Goal: Transaction & Acquisition: Purchase product/service

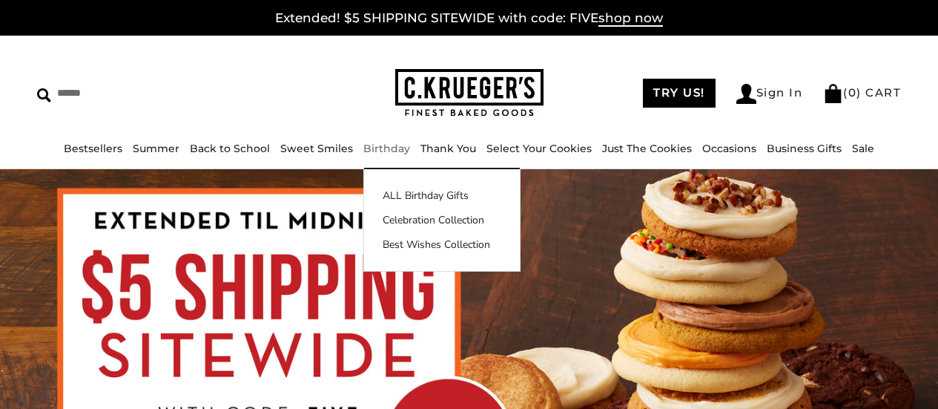
click at [374, 154] on link "Birthday" at bounding box center [386, 148] width 47 height 13
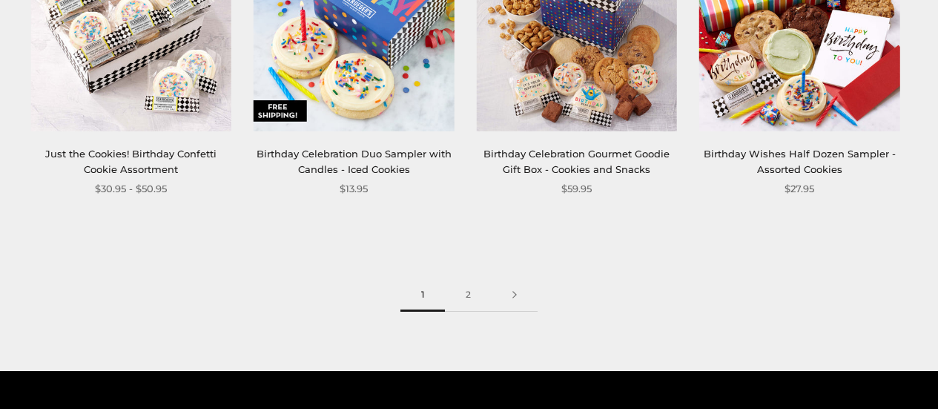
scroll to position [1929, 0]
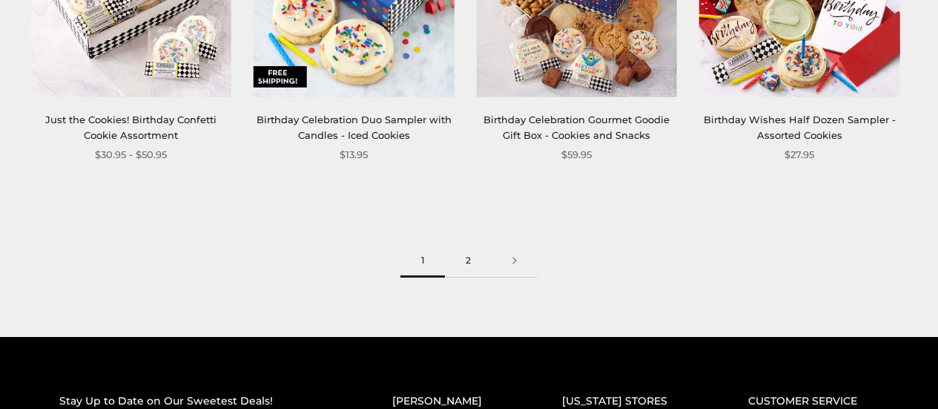
click at [464, 263] on link "2" at bounding box center [468, 260] width 47 height 33
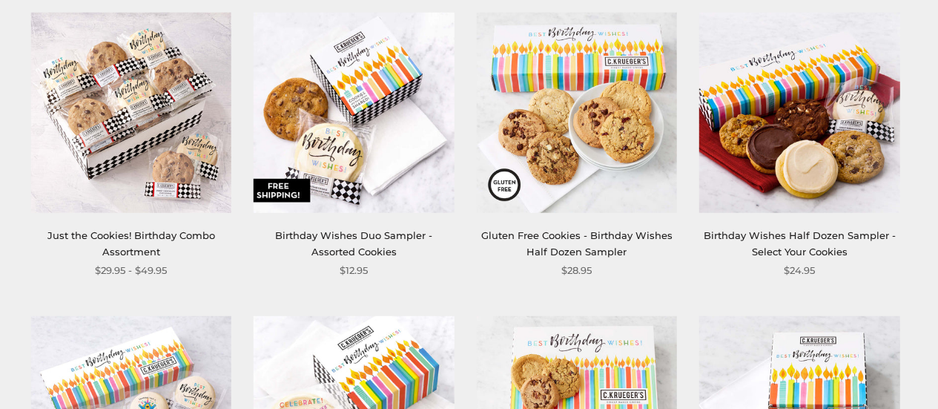
click at [346, 91] on img at bounding box center [354, 113] width 200 height 200
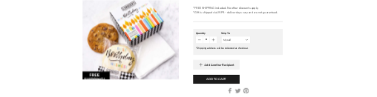
scroll to position [668, 0]
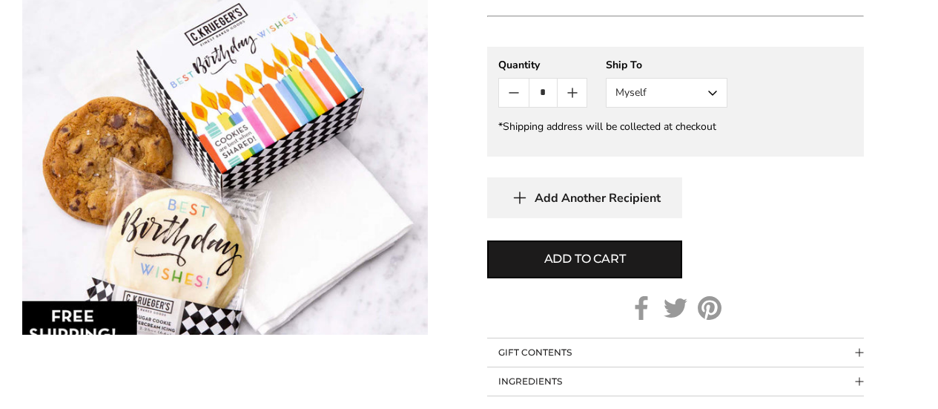
click at [691, 93] on button "Myself" at bounding box center [667, 93] width 122 height 30
click at [668, 142] on button "Other Recipient" at bounding box center [667, 147] width 120 height 27
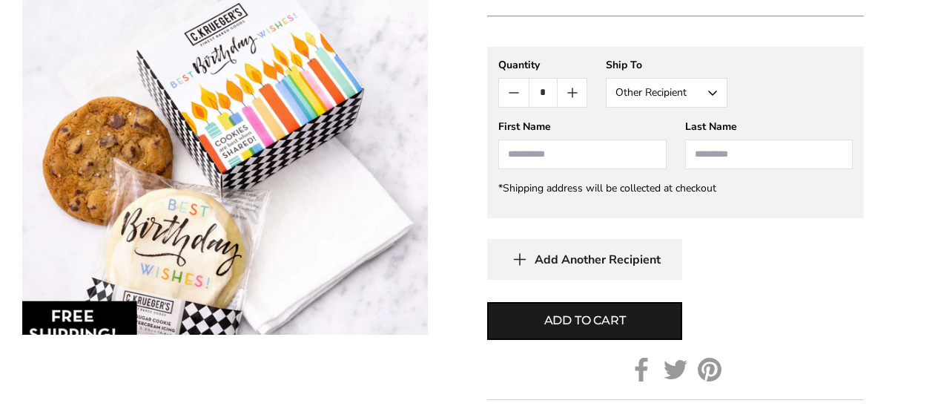
click at [550, 160] on input "First Name" at bounding box center [582, 154] width 168 height 30
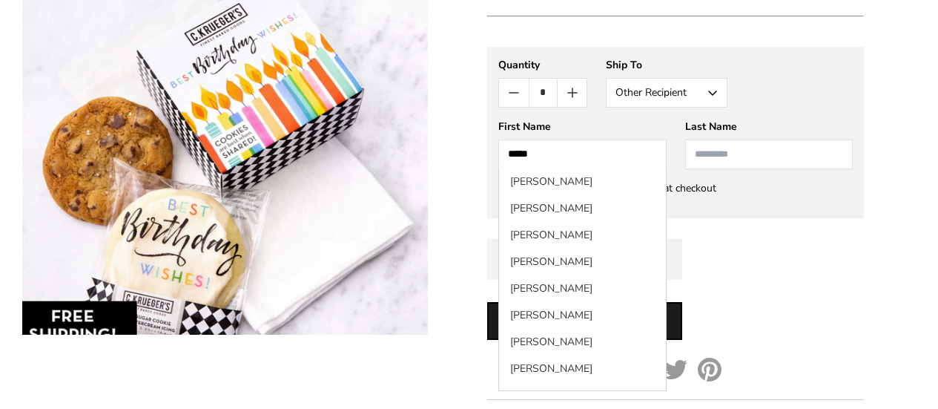
type input "****"
click at [734, 157] on input "Last Name" at bounding box center [769, 154] width 168 height 30
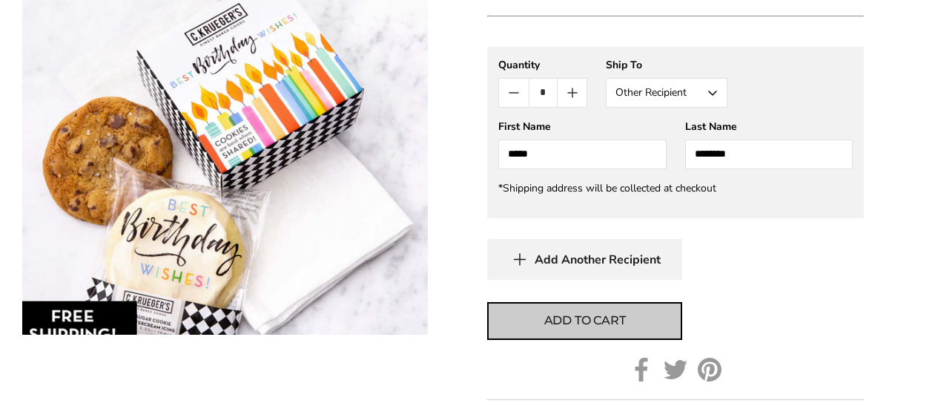
type input "********"
click at [625, 327] on span "Add to cart" at bounding box center [585, 321] width 82 height 18
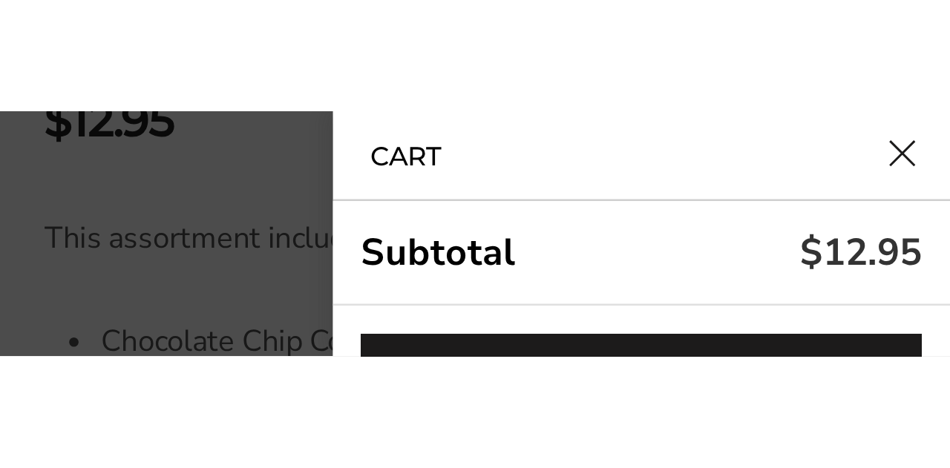
scroll to position [608, 0]
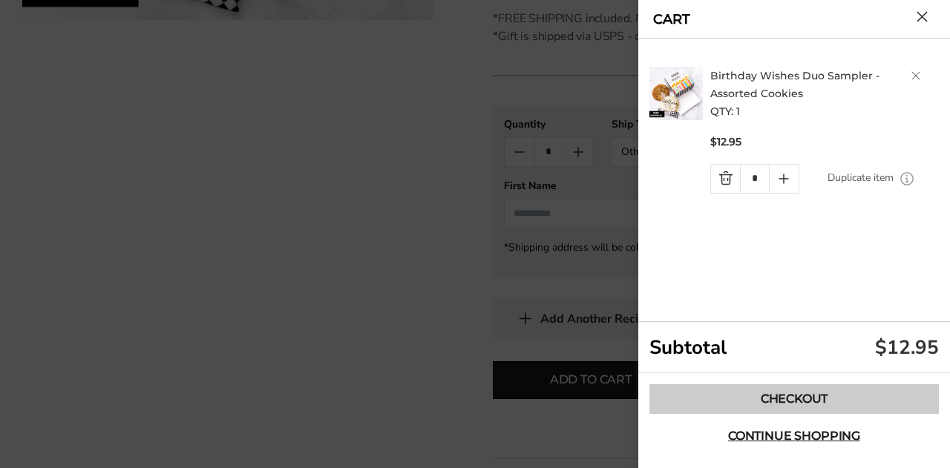
click at [840, 403] on link "Checkout" at bounding box center [793, 399] width 289 height 30
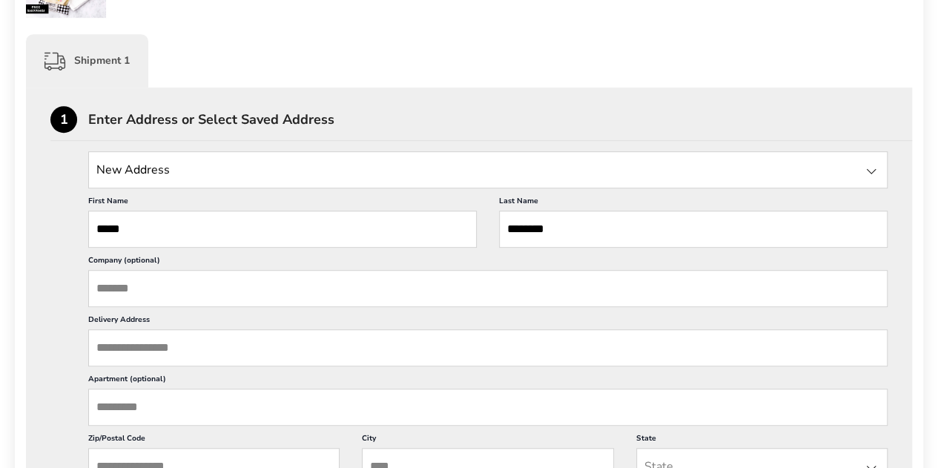
scroll to position [371, 0]
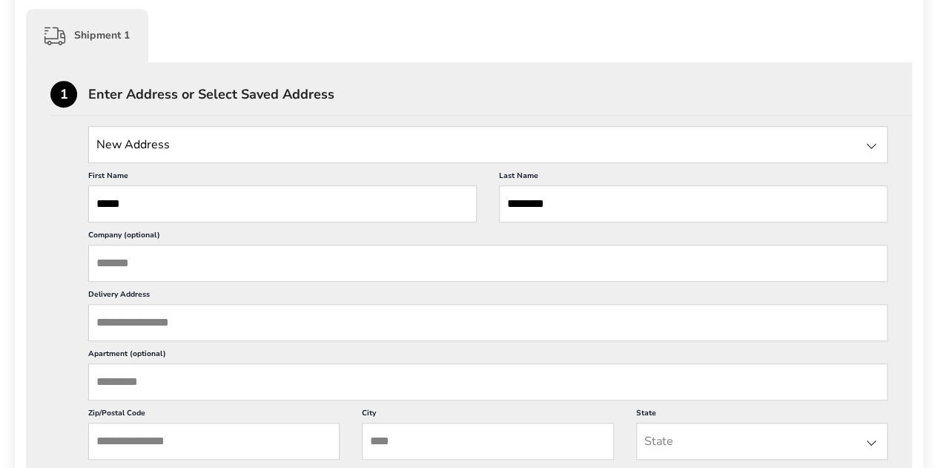
click at [139, 326] on input "Delivery Address" at bounding box center [488, 322] width 800 height 37
click at [145, 315] on input "Delivery Address" at bounding box center [488, 322] width 800 height 37
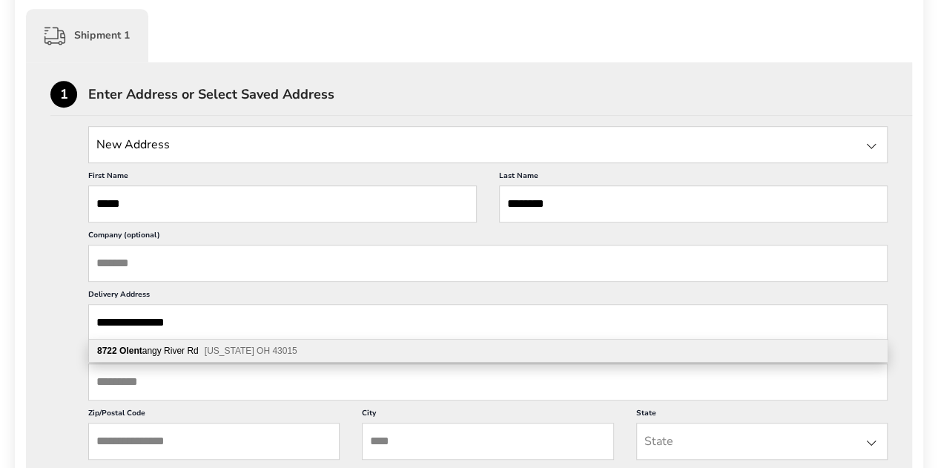
type input "**********"
click at [269, 353] on span "[US_STATE] OH 43015" at bounding box center [251, 351] width 93 height 10
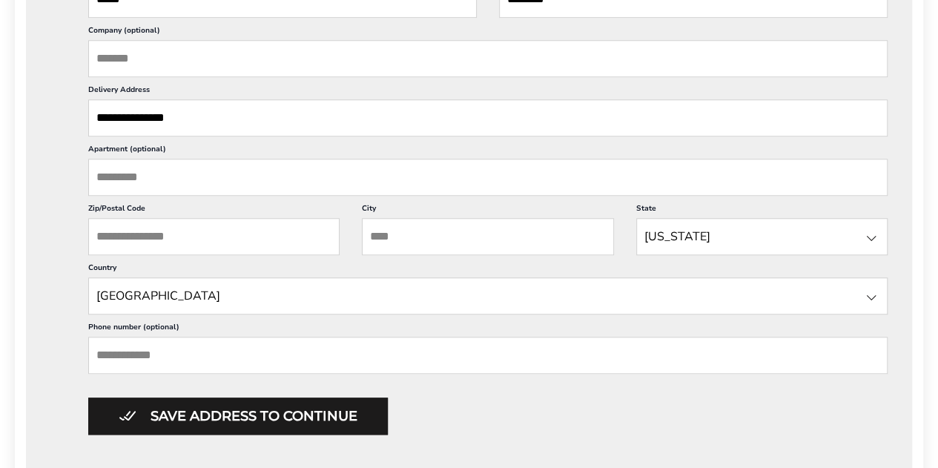
scroll to position [593, 0]
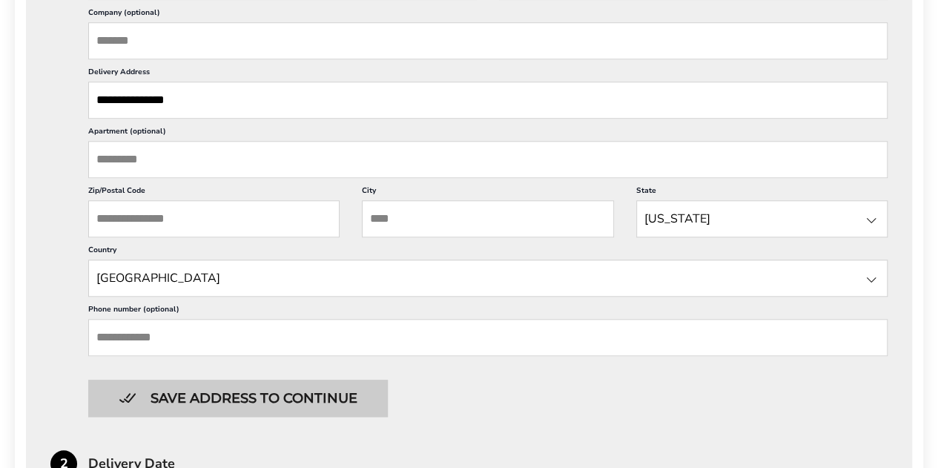
click at [240, 401] on button "Save address to continue" at bounding box center [238, 398] width 300 height 37
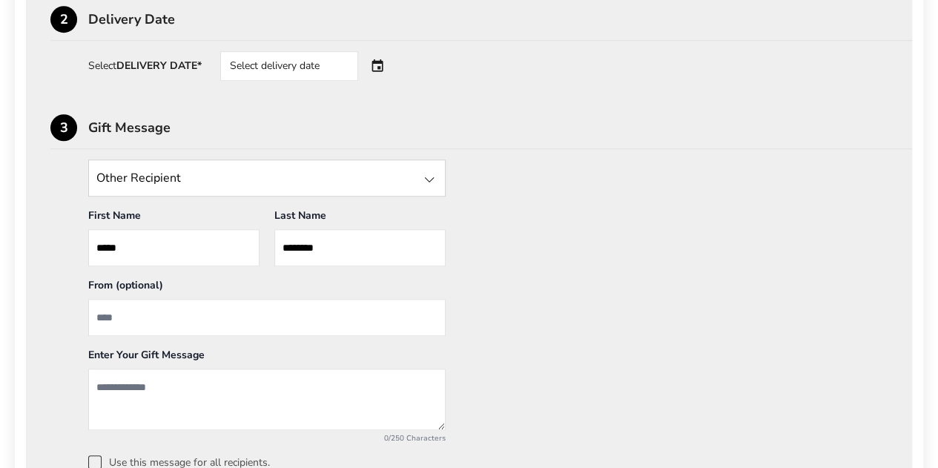
click at [311, 65] on div "Select delivery date" at bounding box center [289, 66] width 138 height 30
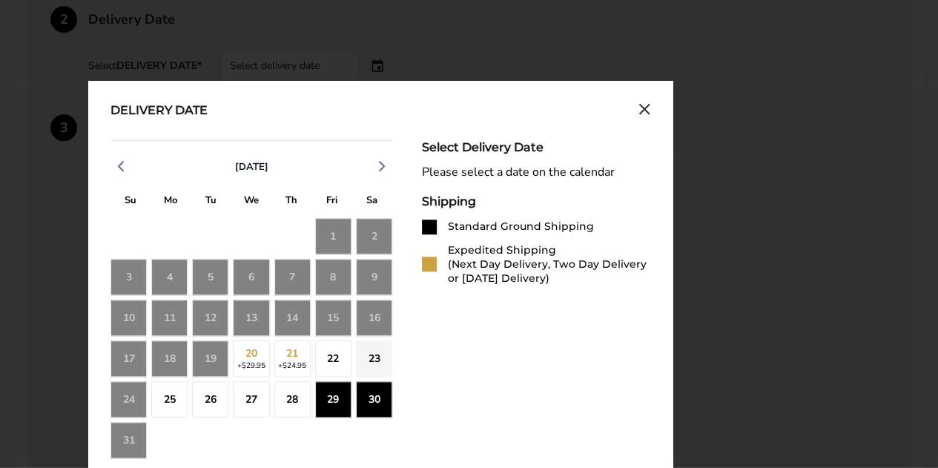
click at [363, 401] on div "30" at bounding box center [374, 399] width 36 height 36
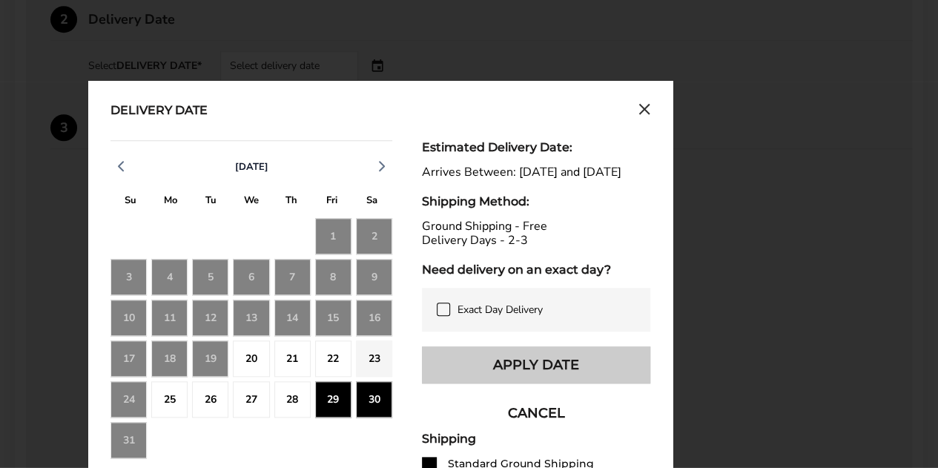
click at [532, 384] on button "Apply Date" at bounding box center [536, 364] width 228 height 37
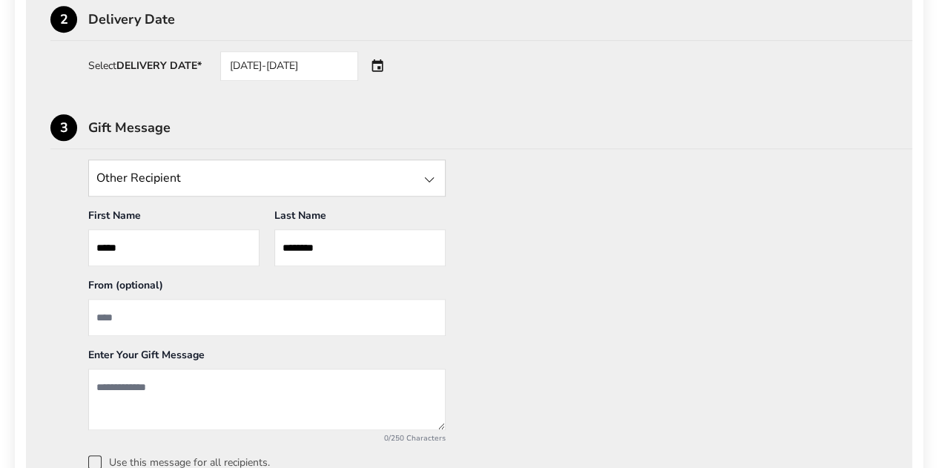
click at [148, 310] on input "From" at bounding box center [267, 317] width 358 height 37
type input "**********"
click at [146, 392] on textarea "Add a message" at bounding box center [267, 400] width 358 height 62
type textarea "*"
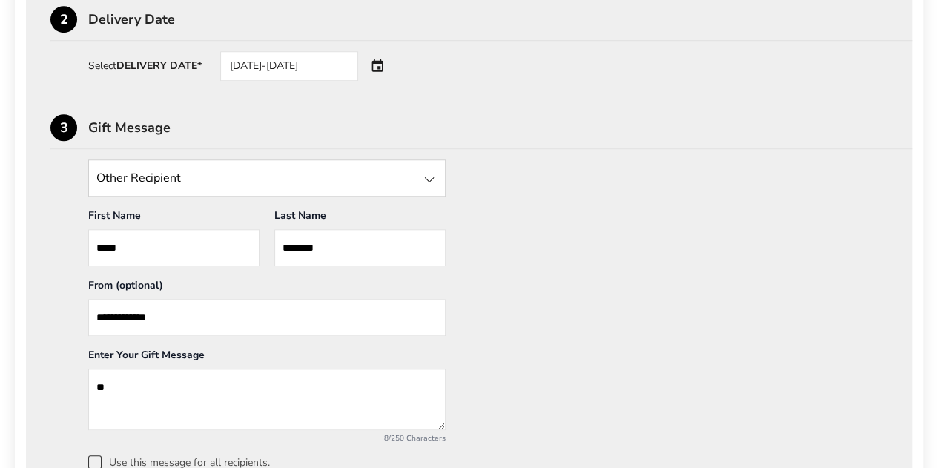
type textarea "*"
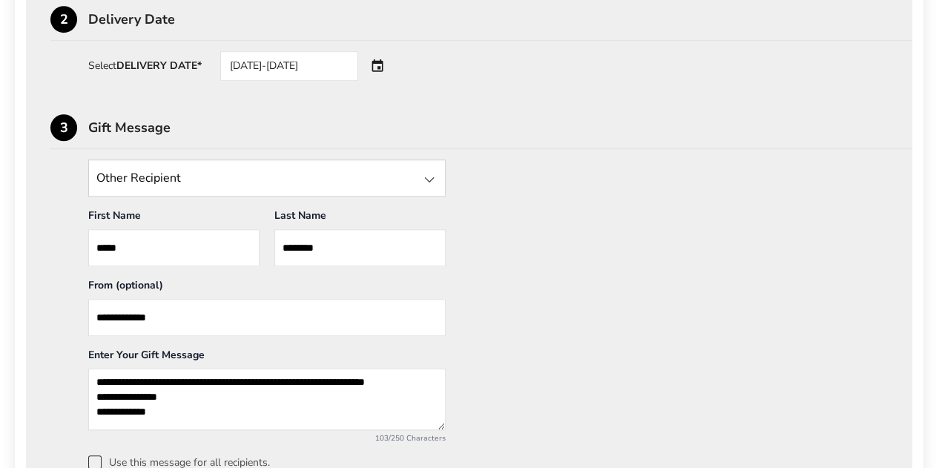
scroll to position [19, 0]
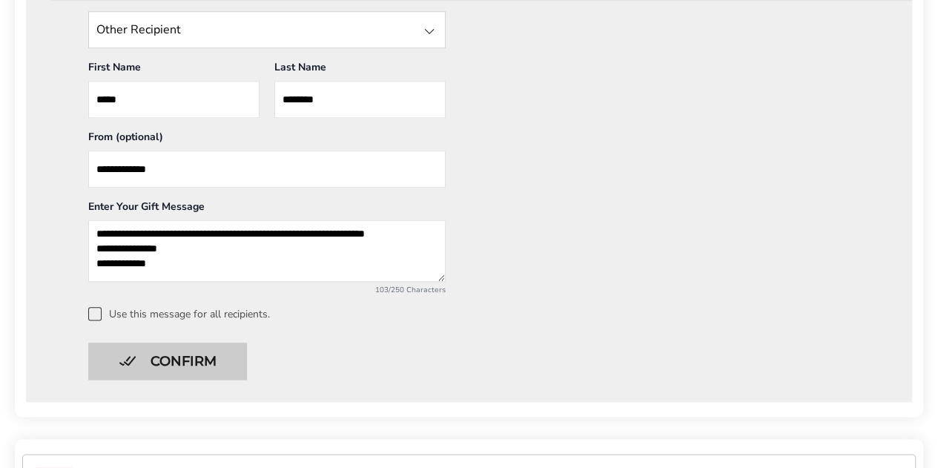
type textarea "**********"
click at [206, 362] on button "Confirm" at bounding box center [167, 361] width 159 height 37
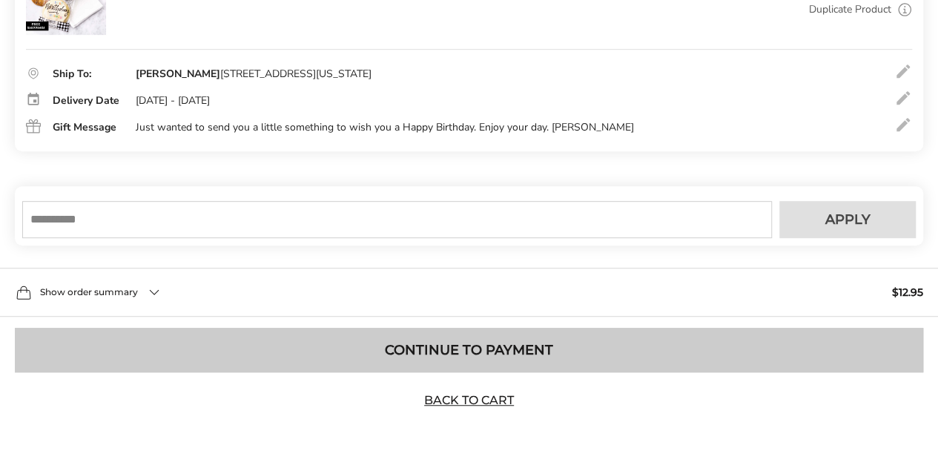
scroll to position [328, 0]
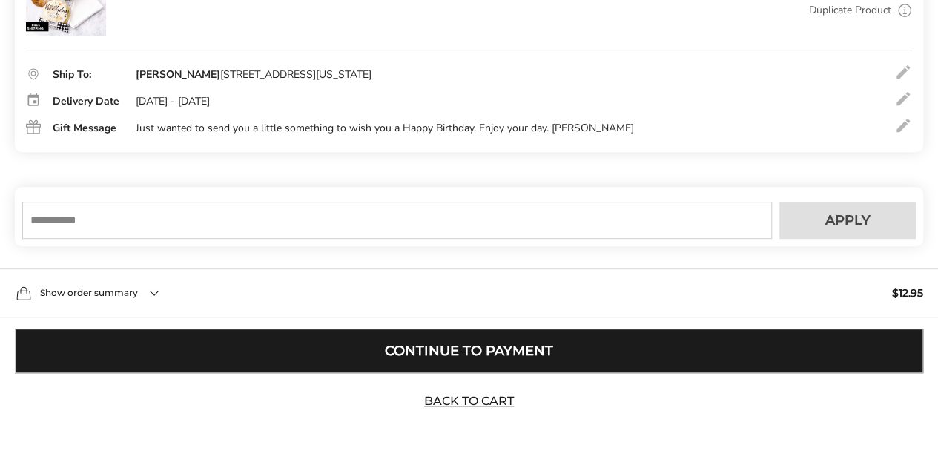
click at [521, 364] on button "Continue to Payment" at bounding box center [469, 351] width 909 height 45
